Goal: Information Seeking & Learning: Find specific fact

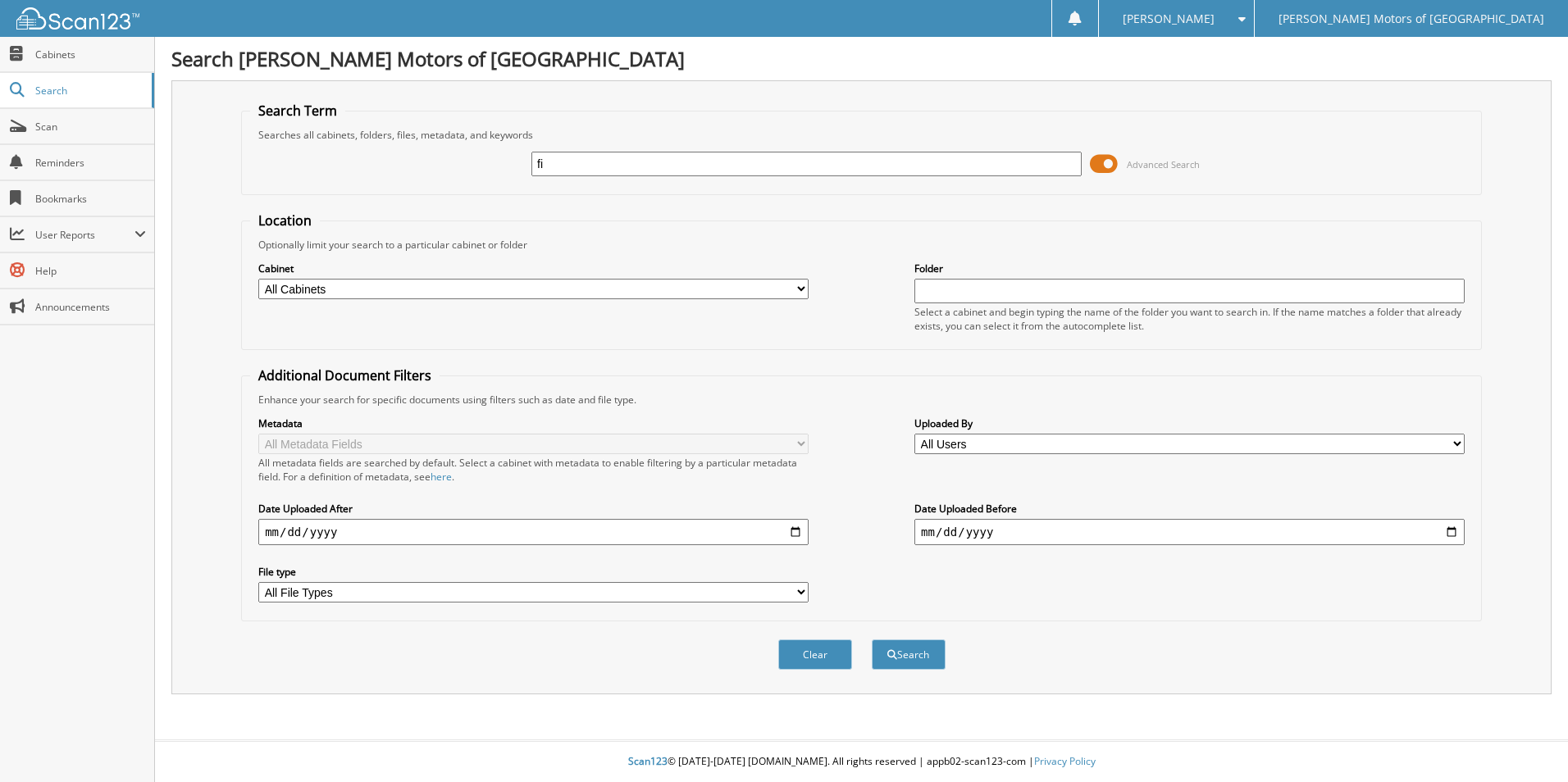
type input "f"
type input "Title envelope"
click at [872, 640] on button "Search" at bounding box center [908, 655] width 74 height 30
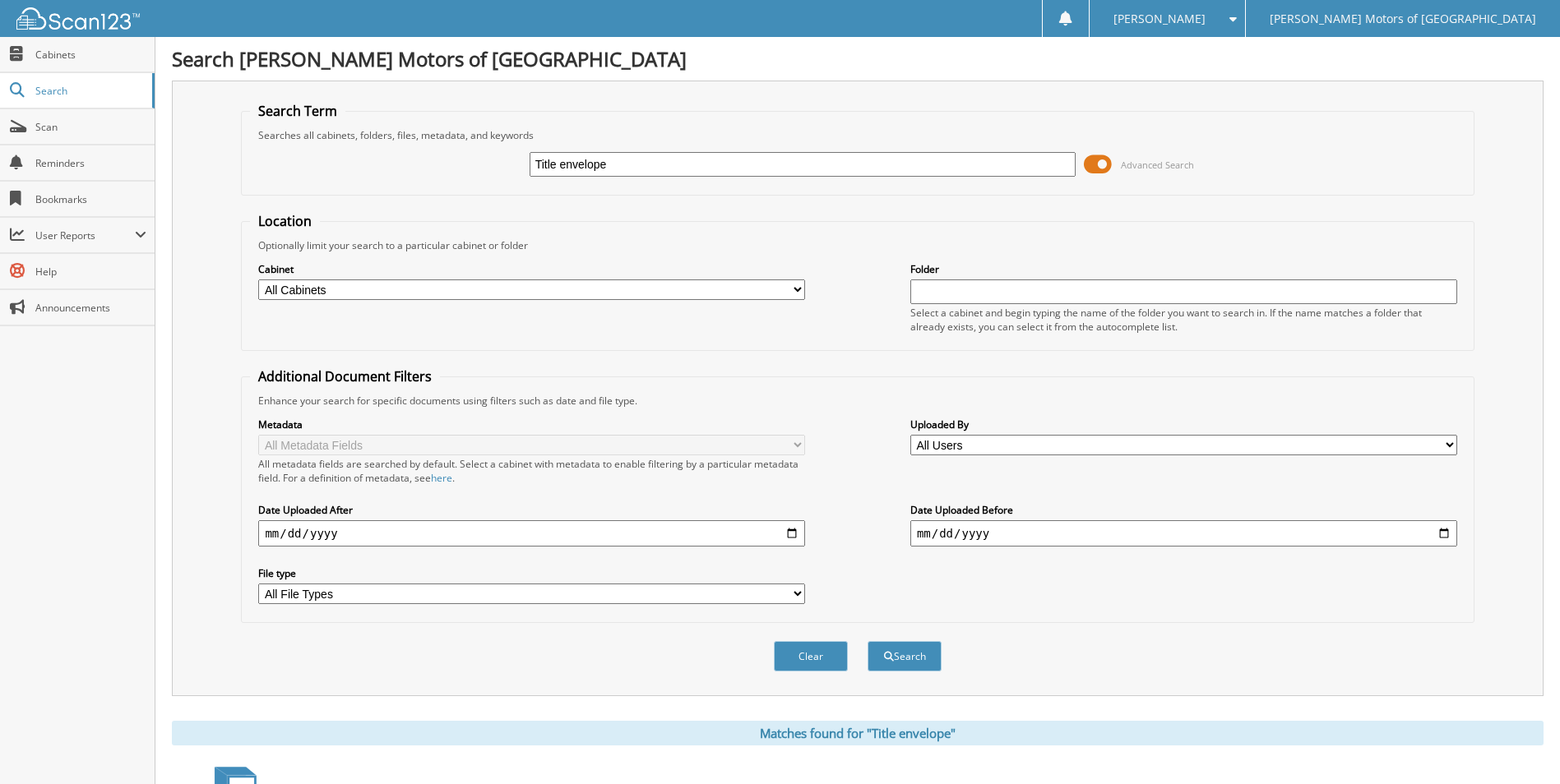
drag, startPoint x: 560, startPoint y: 164, endPoint x: 528, endPoint y: 166, distance: 32.1
click at [528, 166] on div "Title envelope Advanced Search" at bounding box center [857, 165] width 1215 height 45
type input "envelope"
click at [868, 642] on button "Search" at bounding box center [904, 656] width 74 height 30
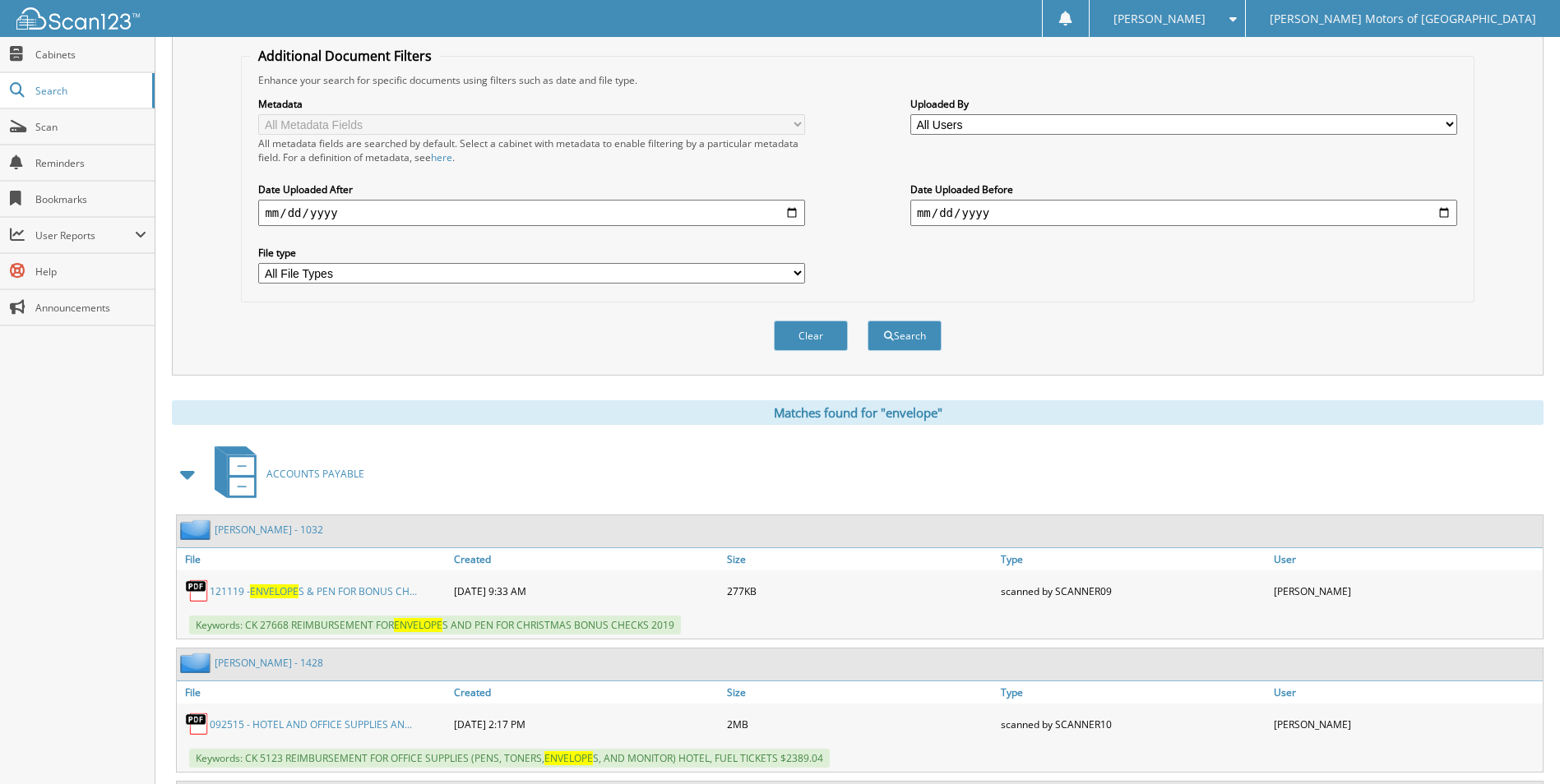
scroll to position [411, 0]
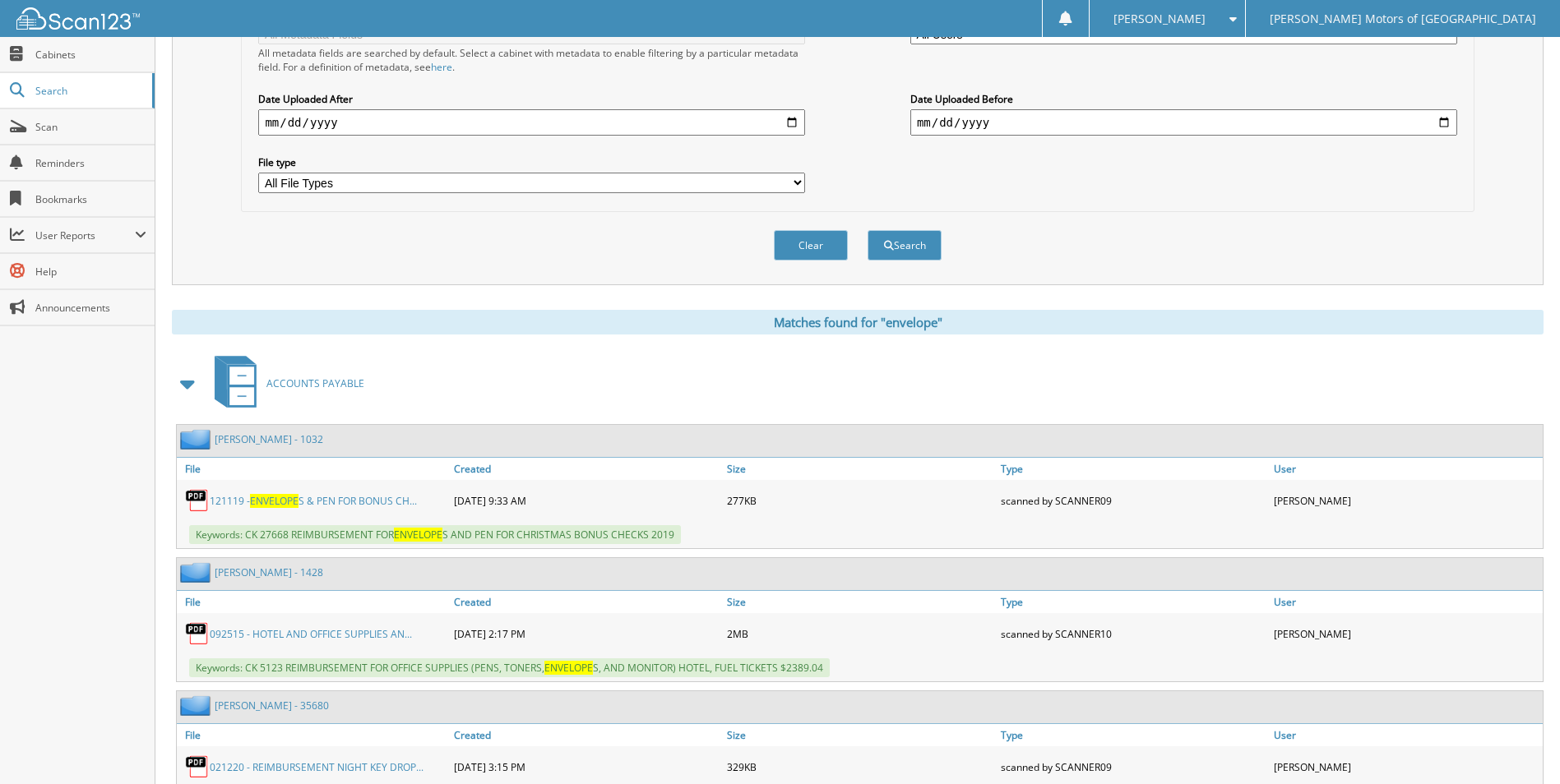
click at [374, 502] on link "121119 - ENVELOPE S & PEN FOR BONUS CH..." at bounding box center [313, 501] width 208 height 14
